Goal: Task Accomplishment & Management: Use online tool/utility

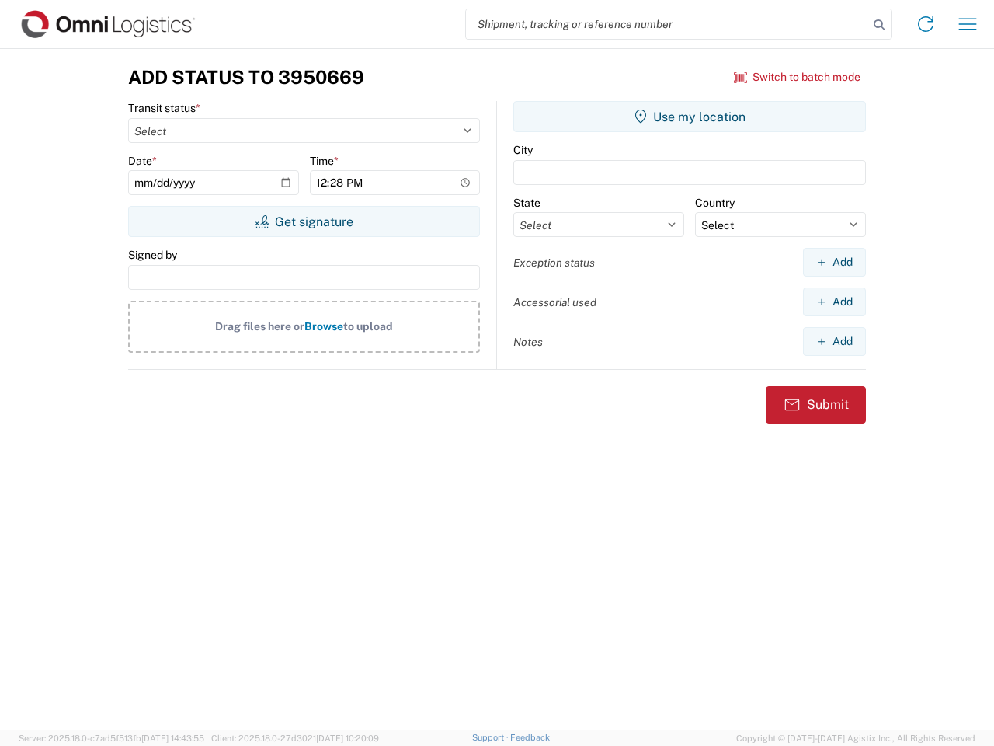
click at [667, 24] on input "search" at bounding box center [667, 24] width 402 height 30
click at [879, 25] on icon at bounding box center [879, 25] width 22 height 22
click at [926, 24] on icon at bounding box center [926, 24] width 25 height 25
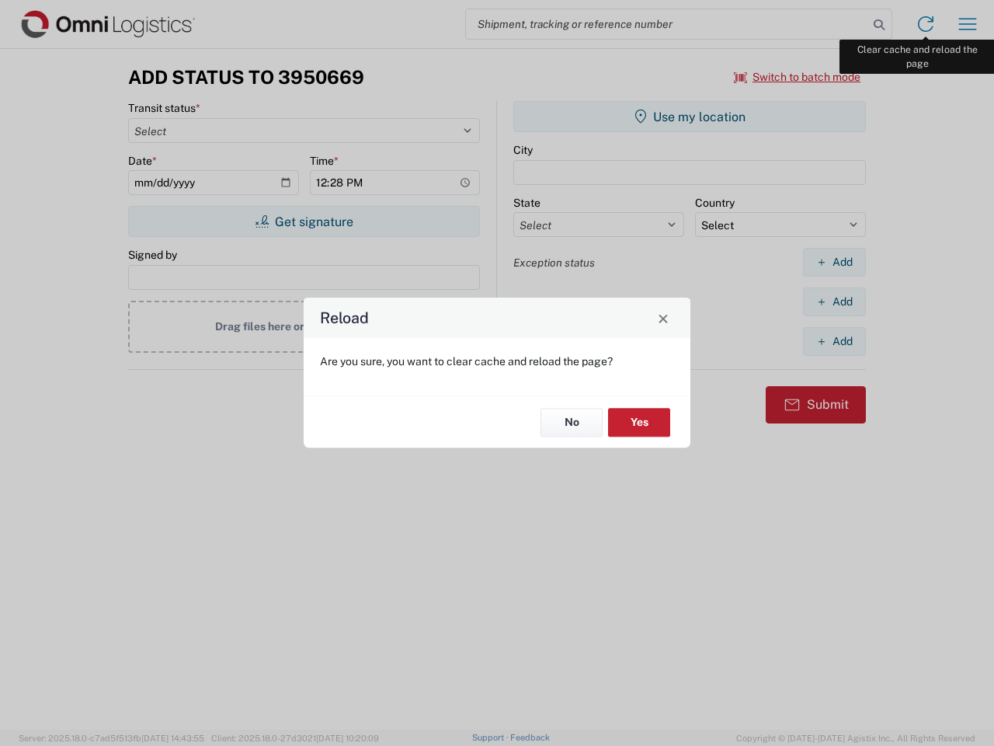
click at [968, 24] on div "Reload Are you sure, you want to clear cache and reload the page? No Yes" at bounding box center [497, 373] width 994 height 746
click at [798, 77] on div "Reload Are you sure, you want to clear cache and reload the page? No Yes" at bounding box center [497, 373] width 994 height 746
click at [304, 221] on div "Reload Are you sure, you want to clear cache and reload the page? No Yes" at bounding box center [497, 373] width 994 height 746
click at [690, 117] on div "Reload Are you sure, you want to clear cache and reload the page? No Yes" at bounding box center [497, 373] width 994 height 746
click at [834, 262] on div "Reload Are you sure, you want to clear cache and reload the page? No Yes" at bounding box center [497, 373] width 994 height 746
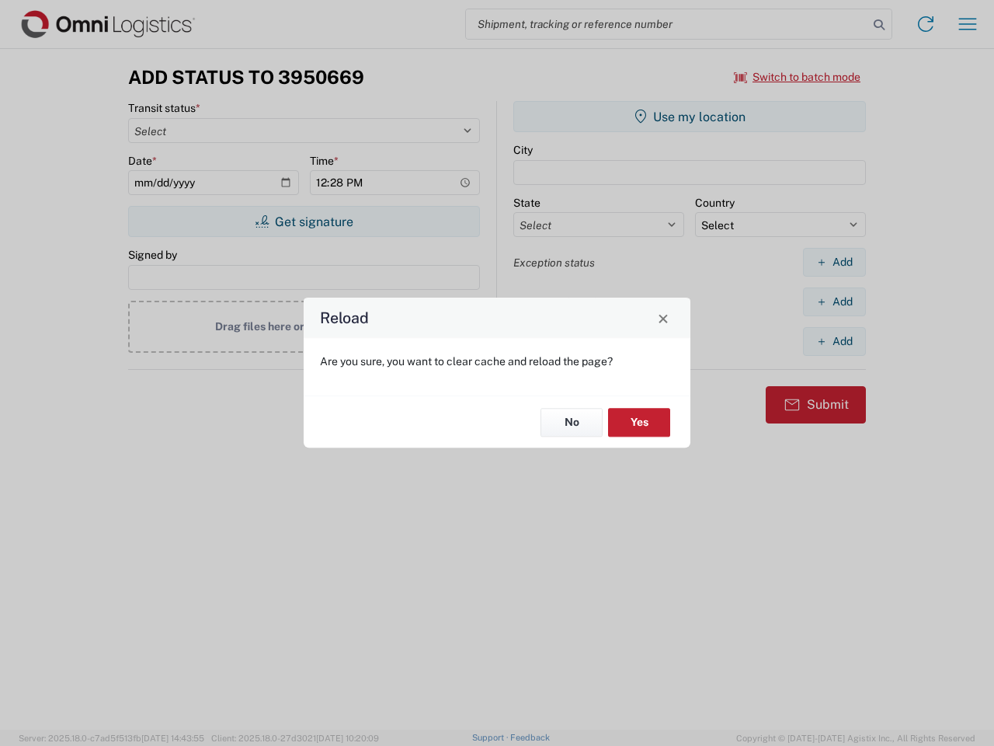
click at [834, 301] on div "Reload Are you sure, you want to clear cache and reload the page? No Yes" at bounding box center [497, 373] width 994 height 746
click at [834, 341] on div "Reload Are you sure, you want to clear cache and reload the page? No Yes" at bounding box center [497, 373] width 994 height 746
